Goal: Information Seeking & Learning: Learn about a topic

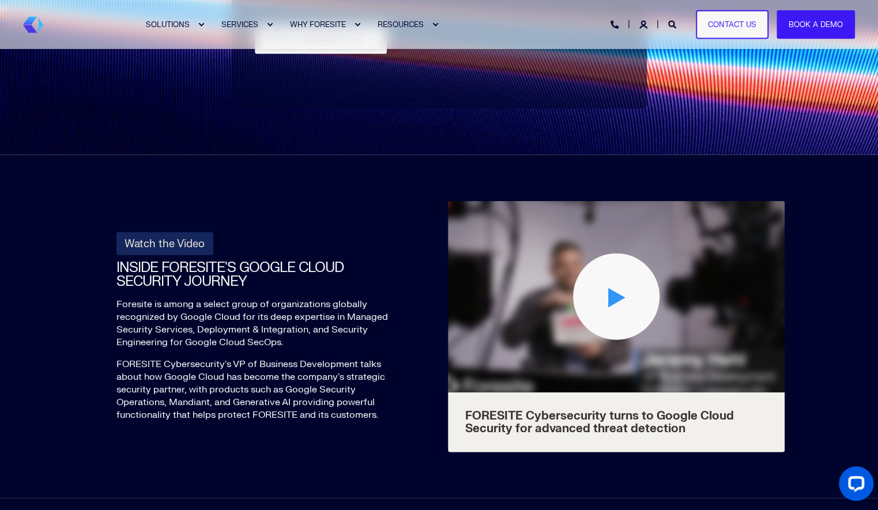
scroll to position [4097, 0]
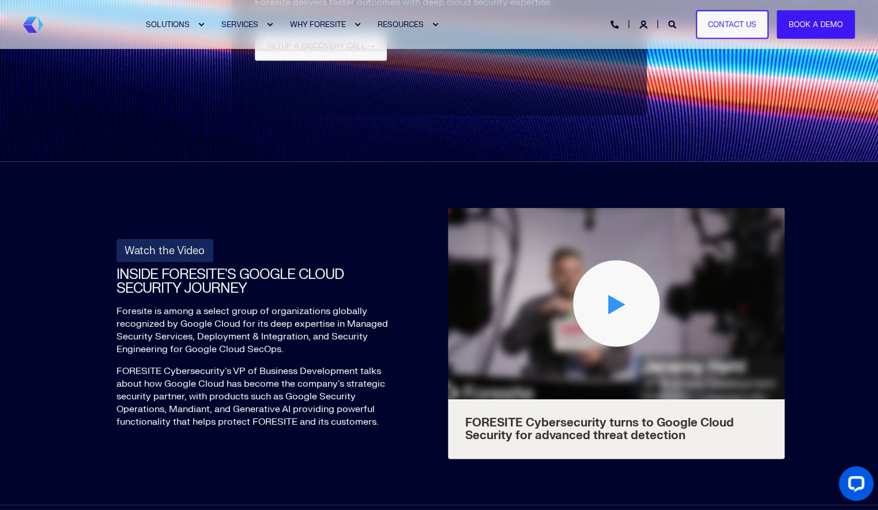
click at [617, 295] on polygon "Play Video" at bounding box center [615, 305] width 17 height 20
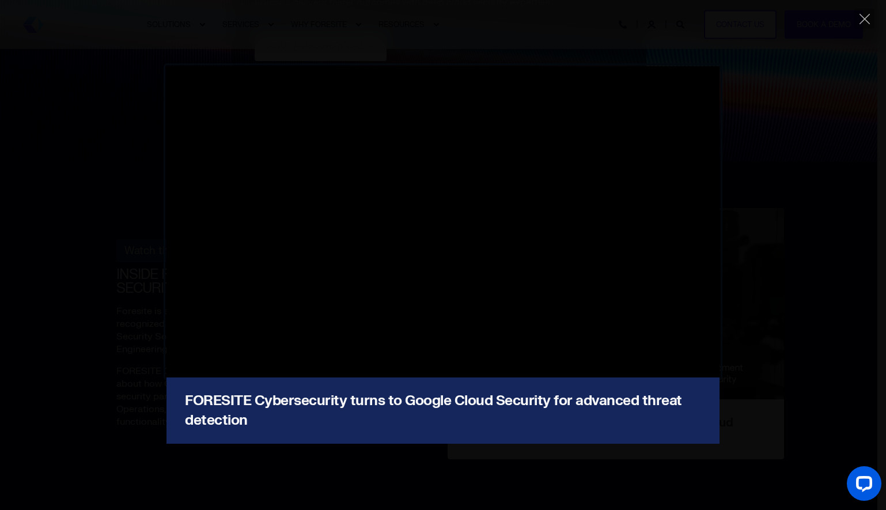
type input "100"
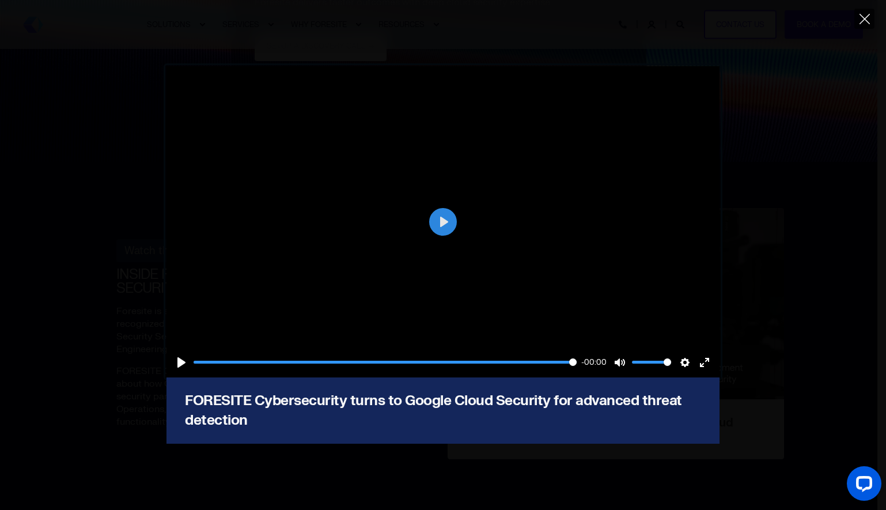
click at [864, 22] on icon "Close" at bounding box center [865, 19] width 10 height 10
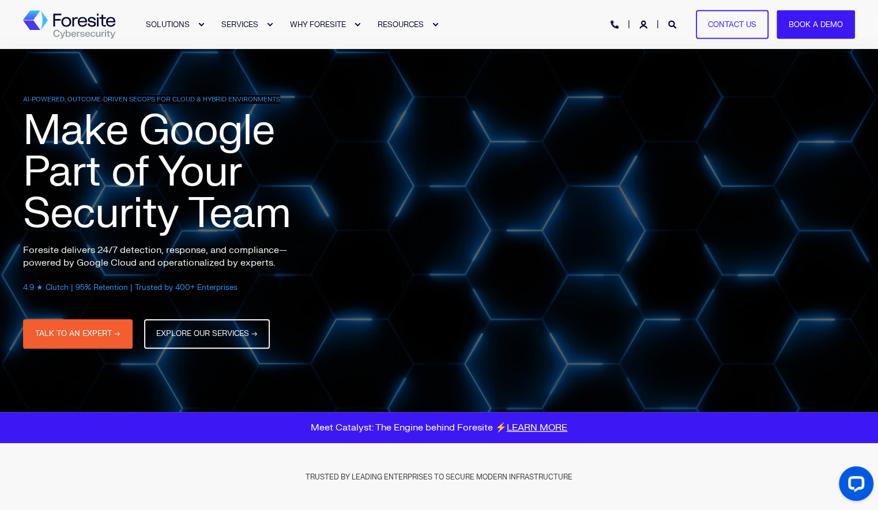
scroll to position [0, 0]
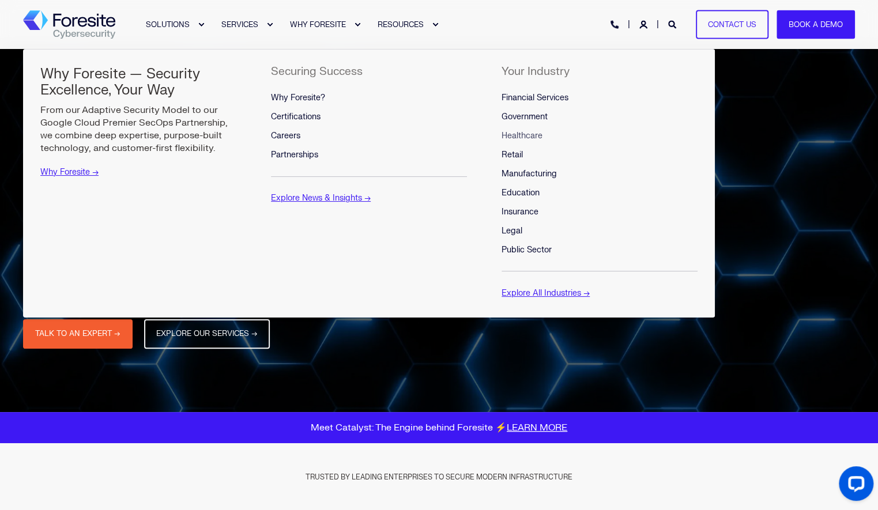
click at [517, 138] on span "Healthcare" at bounding box center [521, 136] width 41 height 10
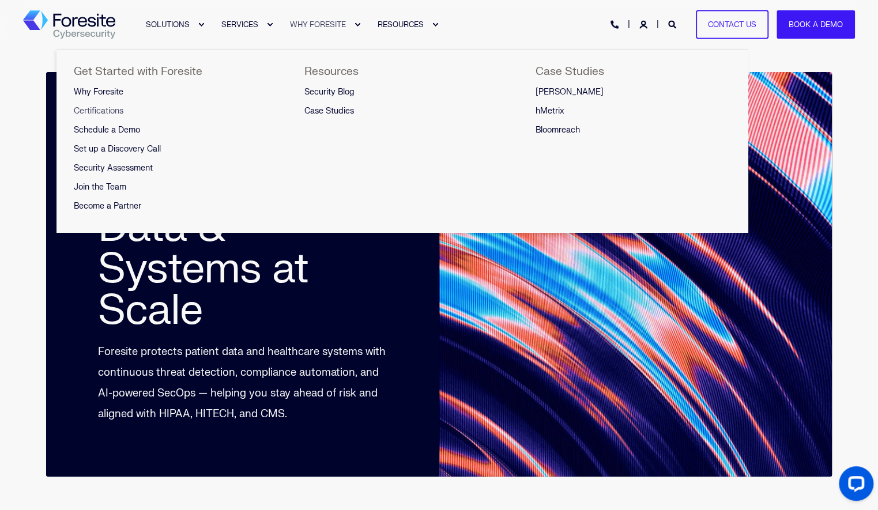
click at [99, 108] on span "Certifications" at bounding box center [99, 111] width 50 height 10
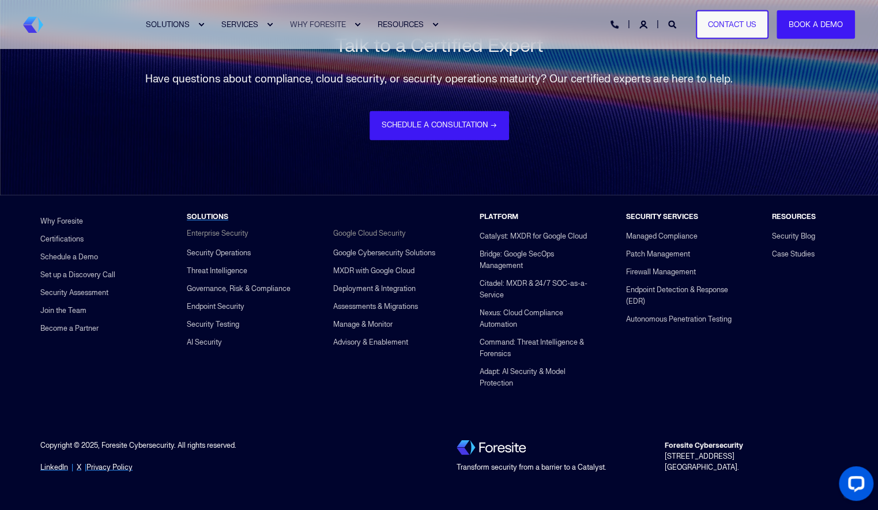
scroll to position [3539, 0]
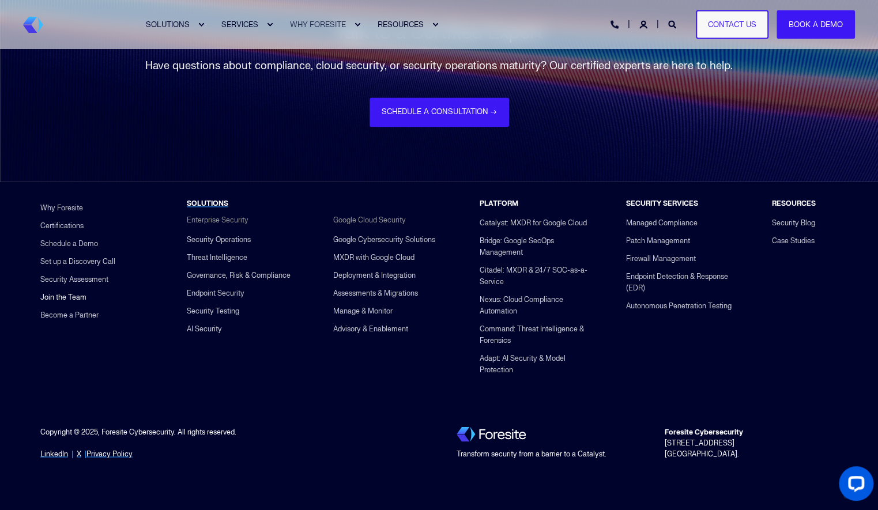
click at [73, 300] on link "Join the Team" at bounding box center [63, 297] width 46 height 18
click at [784, 240] on link "Case Studies" at bounding box center [793, 241] width 43 height 18
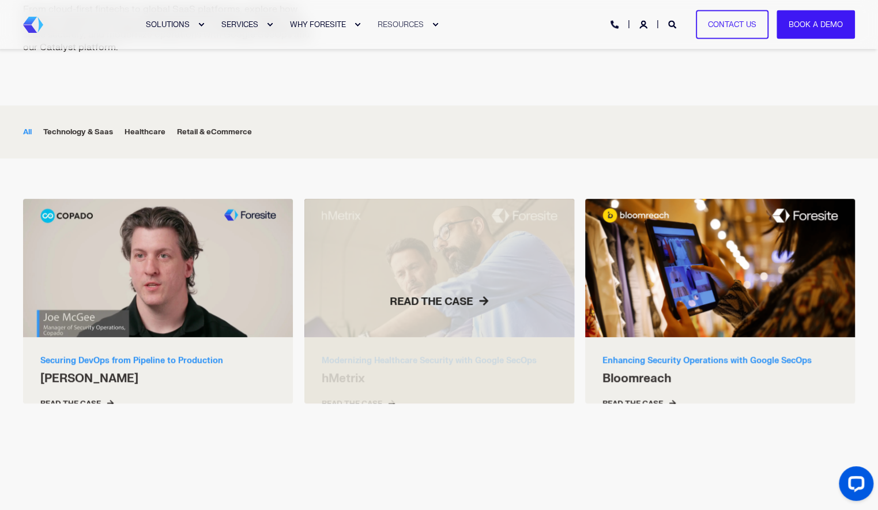
click at [428, 283] on div at bounding box center [439, 301] width 270 height 205
